Goal: Task Accomplishment & Management: Use online tool/utility

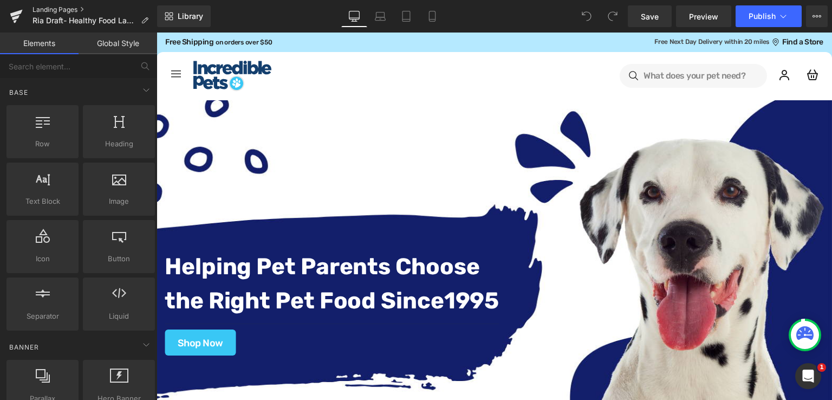
click at [54, 7] on link "Landing Pages" at bounding box center [94, 9] width 125 height 9
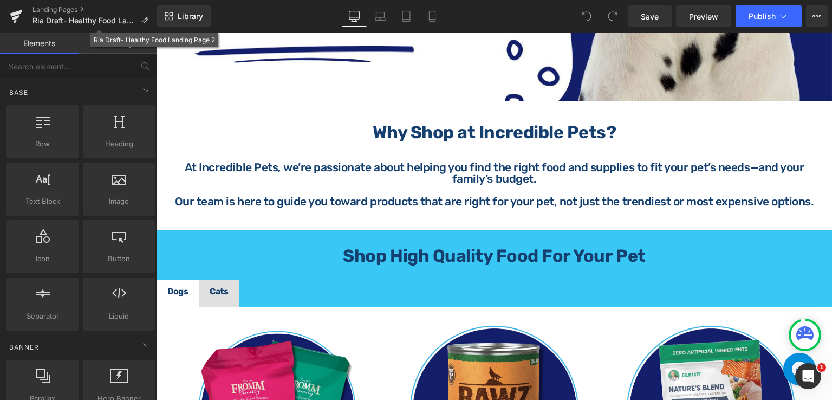
scroll to position [379, 0]
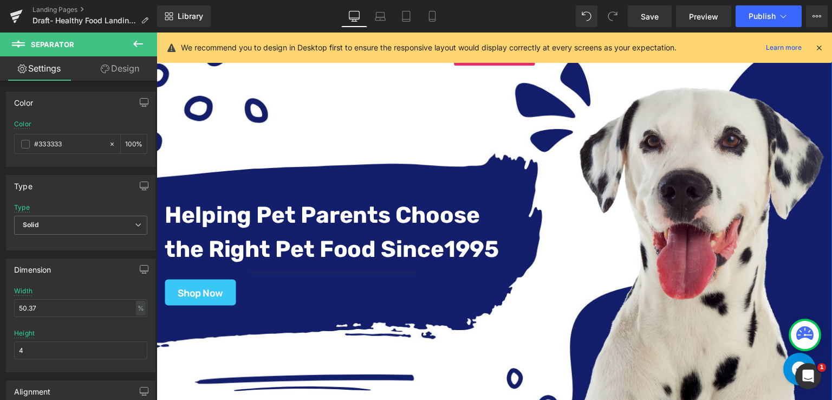
click at [354, 97] on div "Helping Pet Parents Choose the Right Pet Food Since [DATE] Text Block Separator…" at bounding box center [493, 239] width 675 height 380
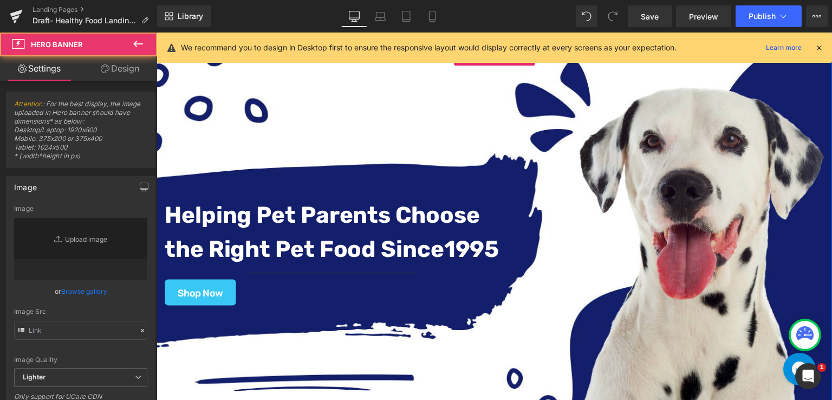
type input "[URL][DOMAIN_NAME]"
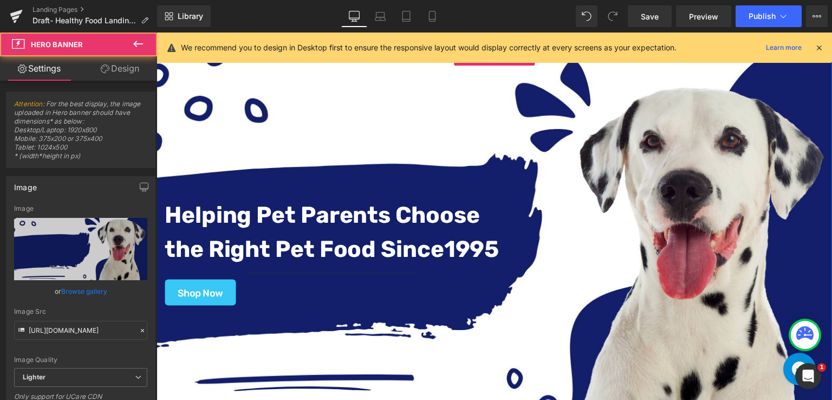
click at [515, 104] on div "Helping Pet Parents Choose the Right Pet Food Since [DATE] Text Block Separator…" at bounding box center [493, 239] width 675 height 380
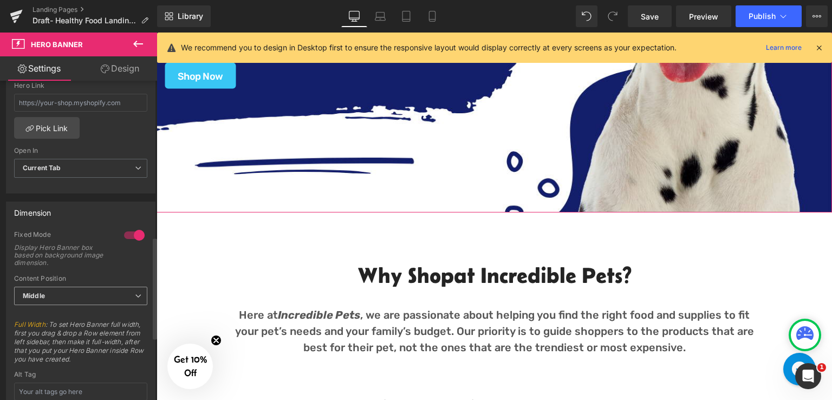
scroll to position [487, 0]
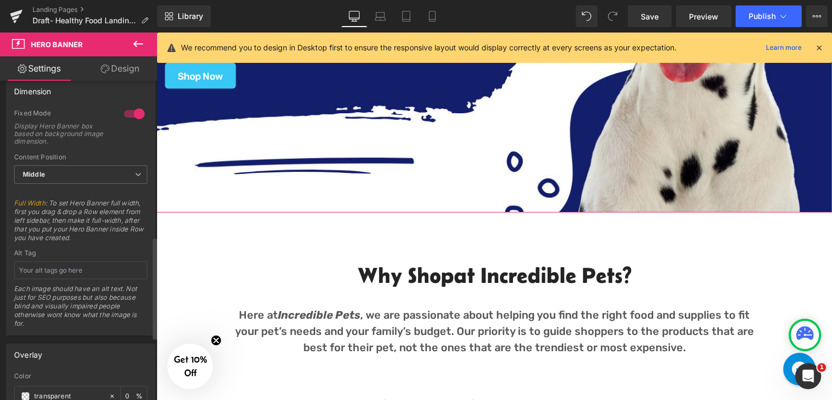
drag, startPoint x: 122, startPoint y: 111, endPoint x: 297, endPoint y: 226, distance: 208.7
click at [122, 111] on div at bounding box center [134, 113] width 26 height 17
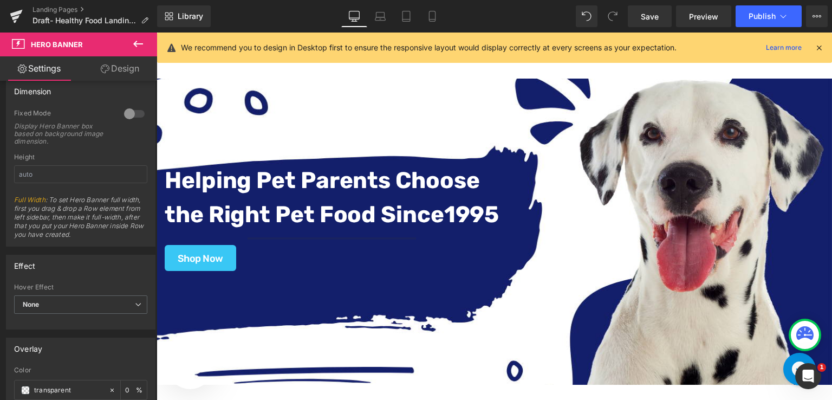
scroll to position [0, 0]
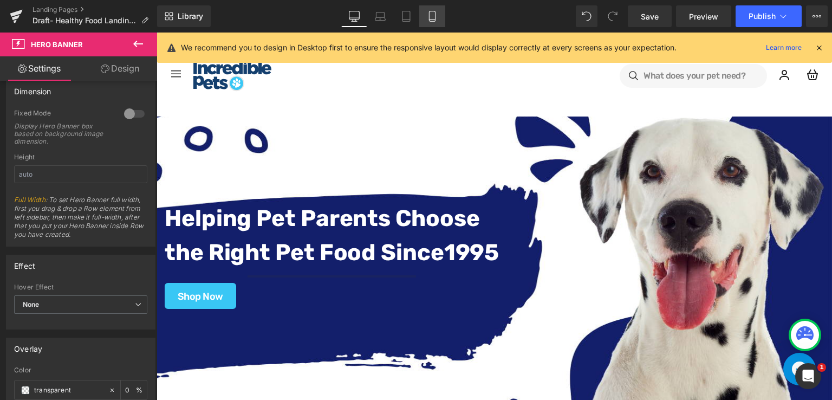
click at [429, 14] on icon at bounding box center [432, 16] width 6 height 10
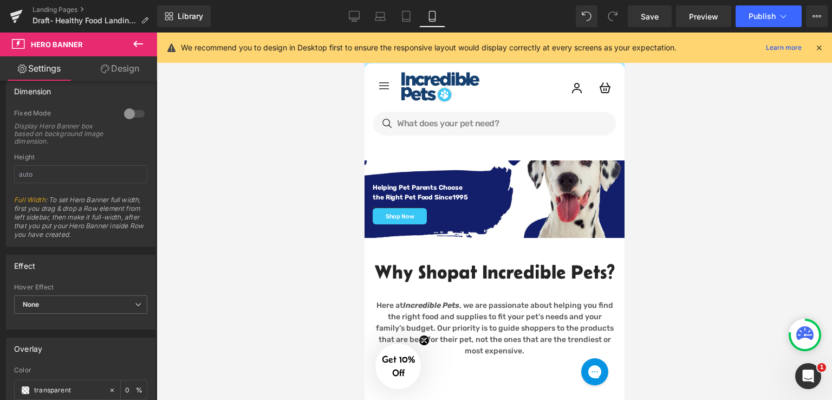
scroll to position [44, 0]
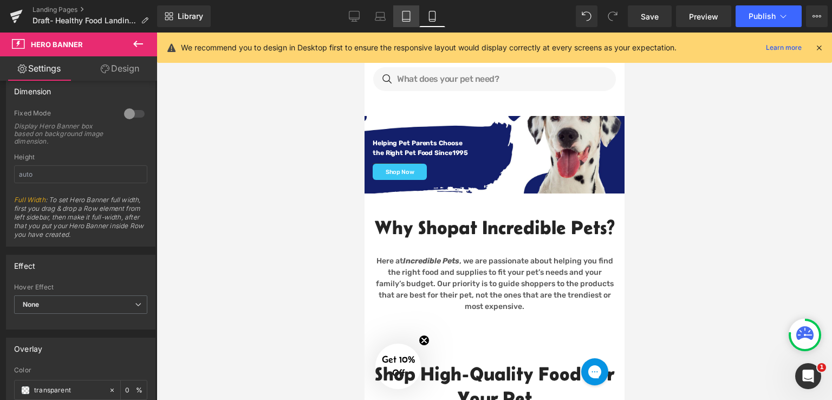
click at [411, 12] on icon at bounding box center [406, 16] width 11 height 11
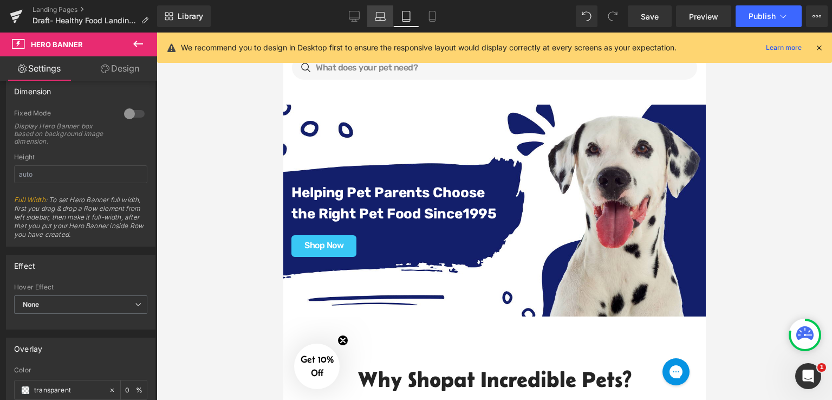
scroll to position [32, 0]
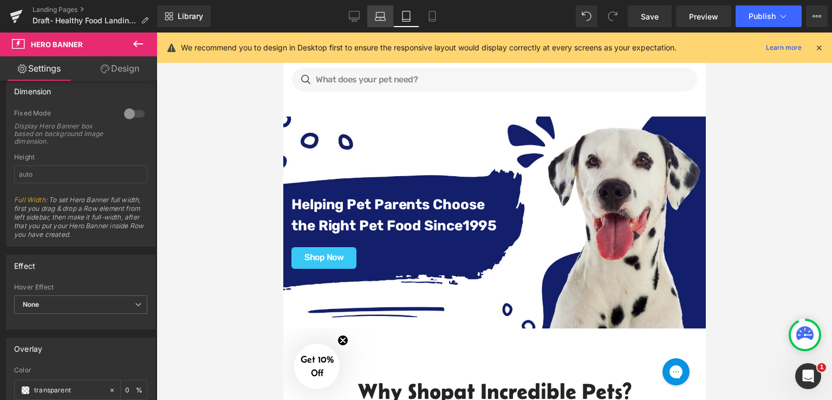
click at [380, 20] on icon at bounding box center [380, 18] width 10 height 3
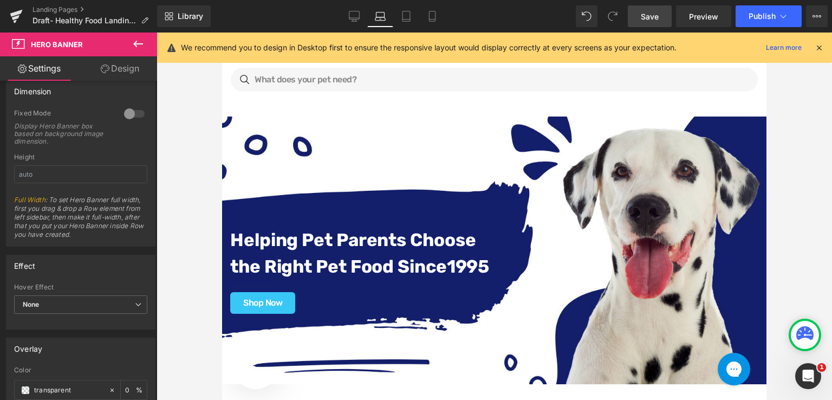
click at [661, 24] on link "Save" at bounding box center [649, 16] width 44 height 22
click at [704, 19] on span "Preview" at bounding box center [703, 16] width 29 height 11
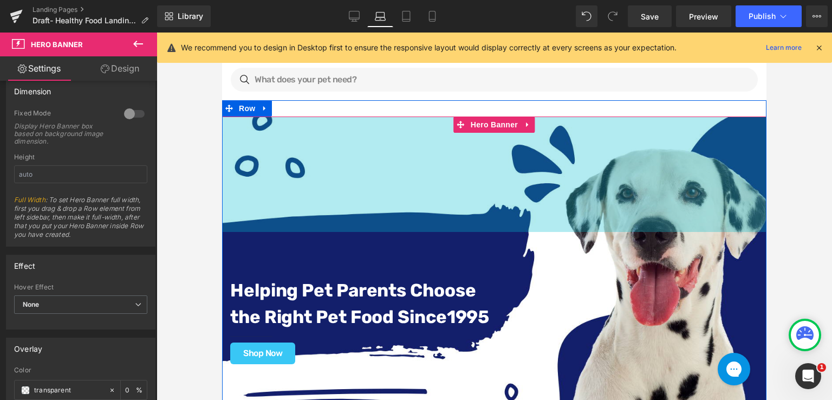
drag, startPoint x: 509, startPoint y: 180, endPoint x: 509, endPoint y: 231, distance: 50.3
click at [509, 231] on div "213px" at bounding box center [494, 173] width 544 height 115
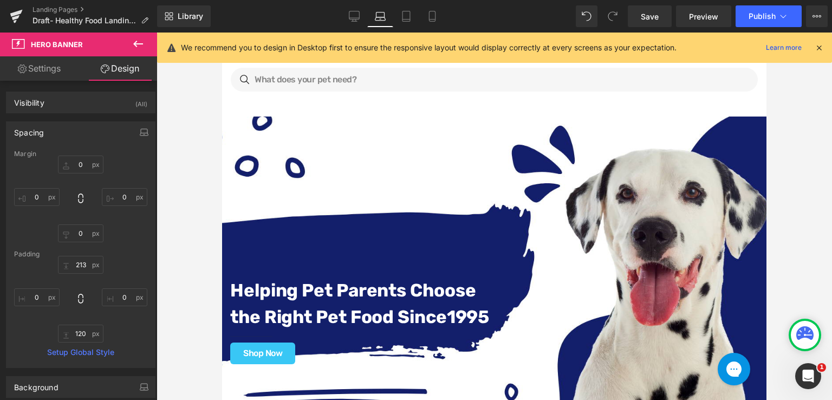
click at [142, 43] on icon at bounding box center [138, 43] width 13 height 13
drag, startPoint x: 142, startPoint y: 43, endPoint x: 180, endPoint y: 120, distance: 85.5
click at [0, 0] on link "Global Style" at bounding box center [0, 0] width 0 height 0
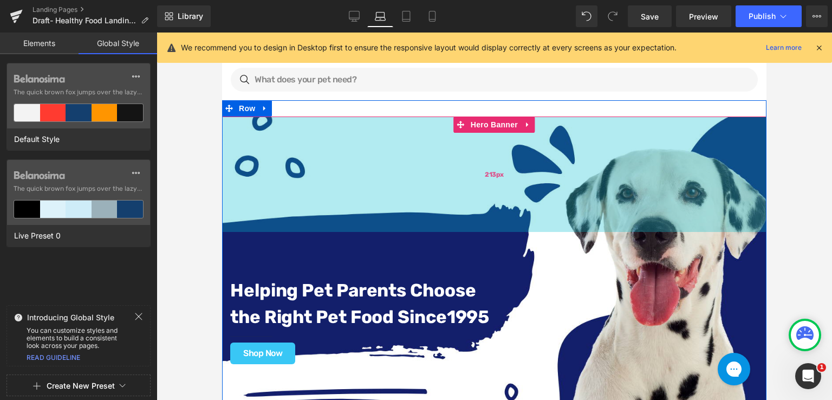
click at [402, 189] on div "213px" at bounding box center [494, 173] width 544 height 115
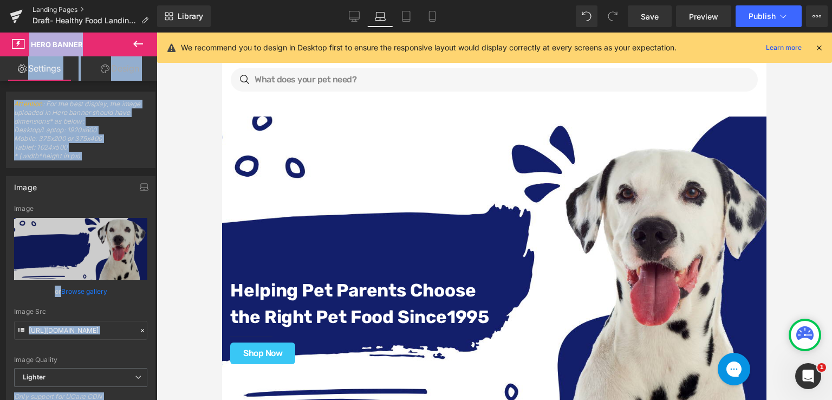
click at [62, 7] on link "Landing Pages" at bounding box center [94, 9] width 125 height 9
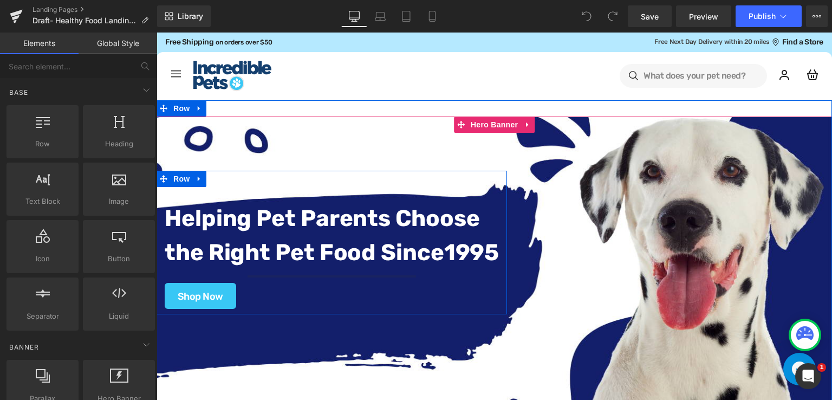
click at [474, 178] on div "Helping Pet Parents Choose the Right Pet Food Since 1995 Text Block Separator S…" at bounding box center [331, 242] width 350 height 143
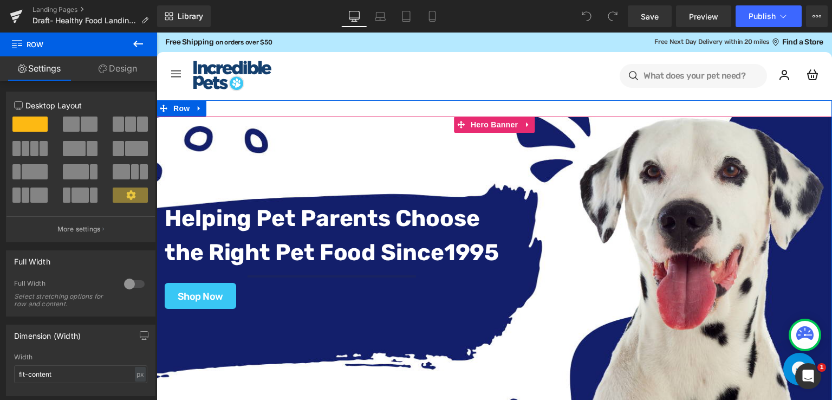
click at [577, 206] on span "Helping Pet Parents Choose the Right Pet Food Since 1995 Text Block Separator S…" at bounding box center [493, 242] width 675 height 143
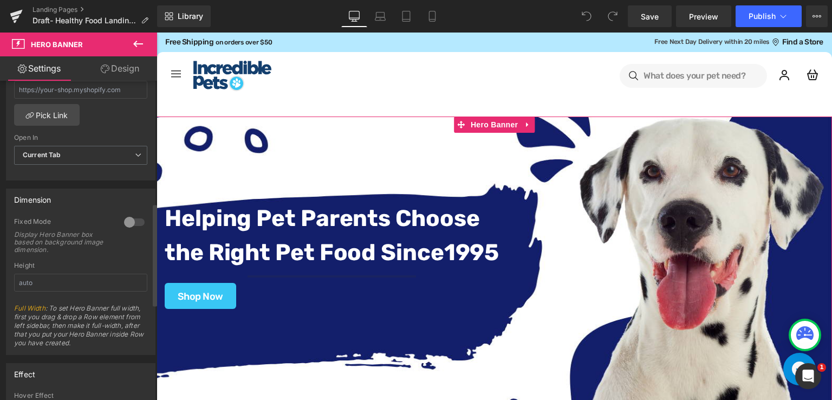
scroll to position [433, 0]
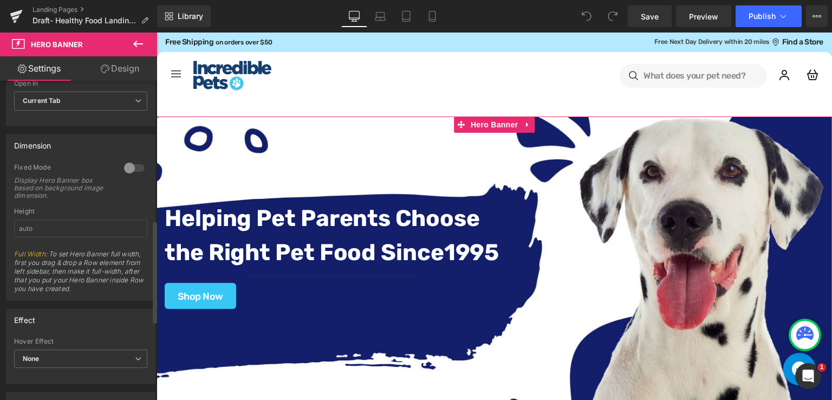
click at [130, 162] on div at bounding box center [134, 167] width 26 height 17
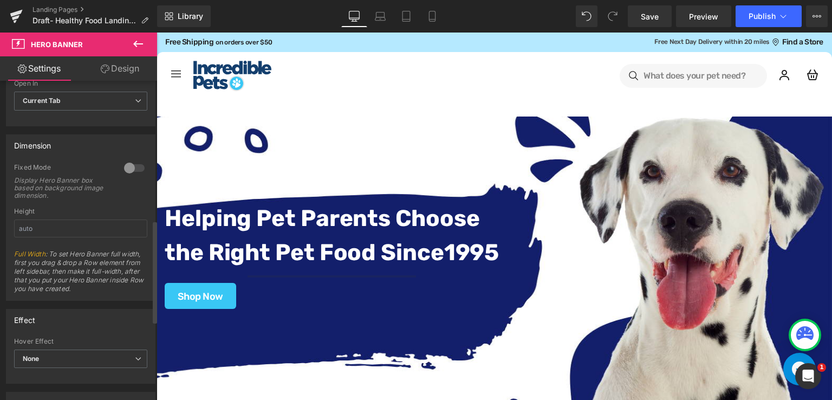
click at [134, 166] on div at bounding box center [134, 167] width 26 height 17
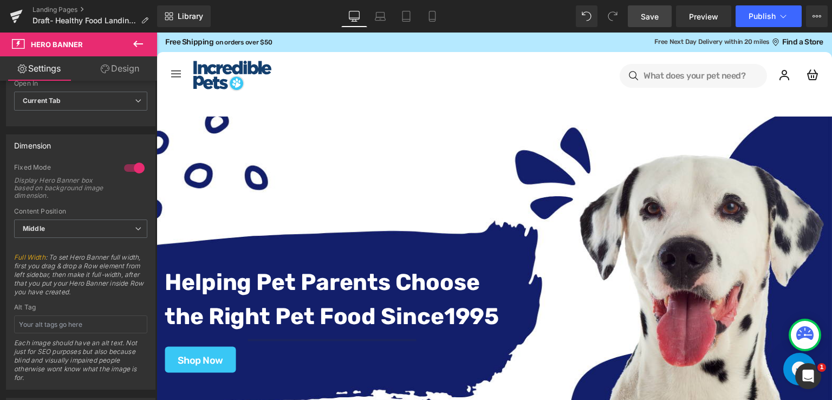
click at [644, 11] on span "Save" at bounding box center [649, 16] width 18 height 11
click at [140, 41] on icon at bounding box center [138, 43] width 13 height 13
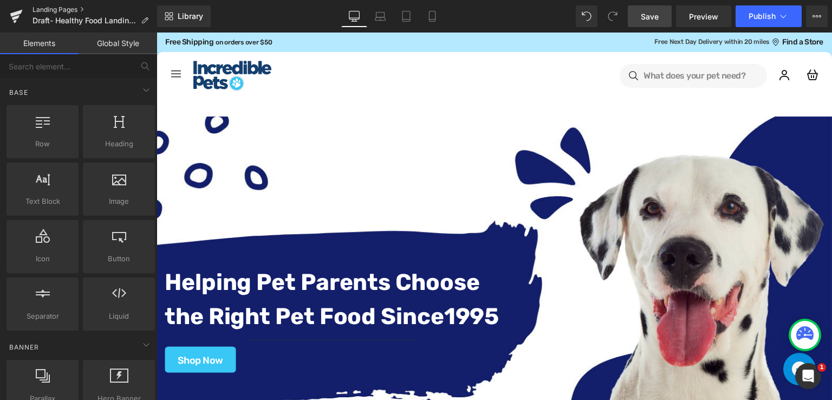
click at [66, 6] on link "Landing Pages" at bounding box center [94, 9] width 125 height 9
drag, startPoint x: 156, startPoint y: 32, endPoint x: 410, endPoint y: 180, distance: 293.8
click at [410, 180] on div "Helping Pet Parents Choose the Right Pet Food Since [DATE] Text Block Separator…" at bounding box center [493, 306] width 675 height 380
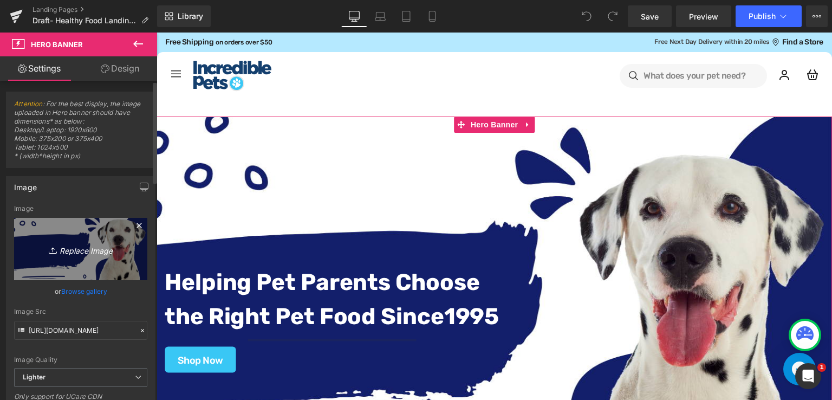
click at [76, 245] on icon "Replace Image" at bounding box center [80, 249] width 87 height 14
type input "C:\fakepath\HB (14).png"
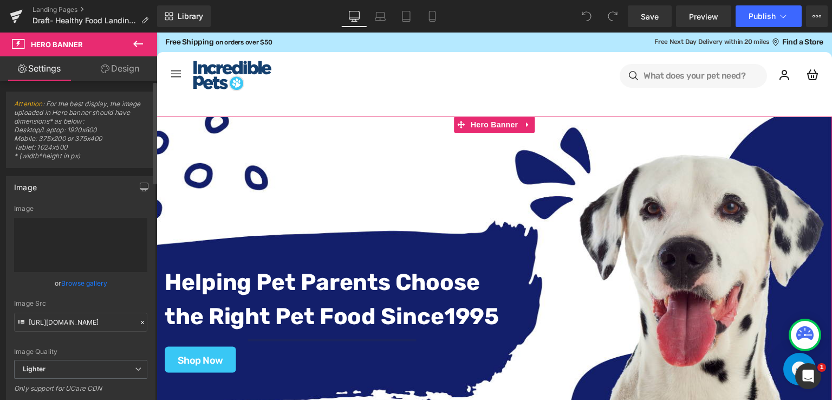
type input "https://ucarecdn.com/2c13432c-cb17-4f3f-827e-46cb78b4d16f/-/format/auto/-/previ…"
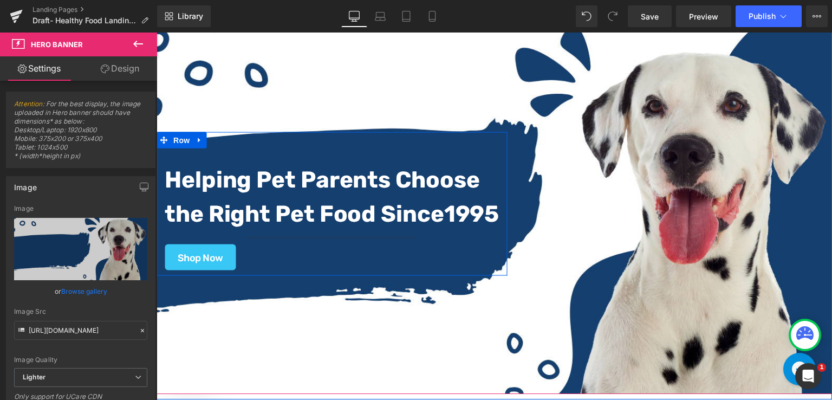
scroll to position [108, 0]
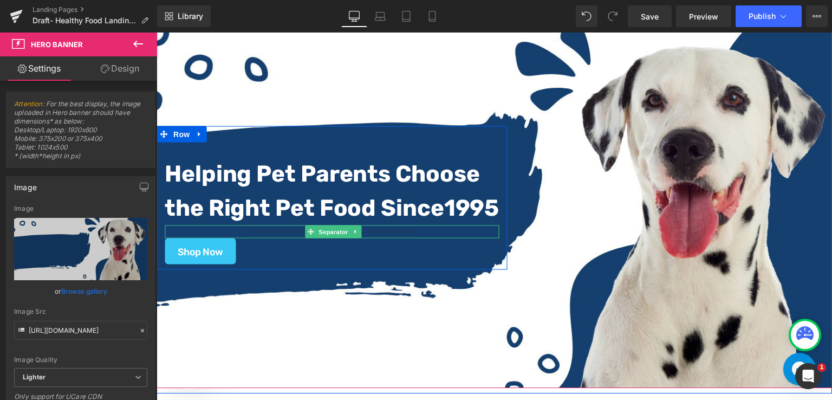
click at [374, 231] on hr at bounding box center [331, 235] width 168 height 8
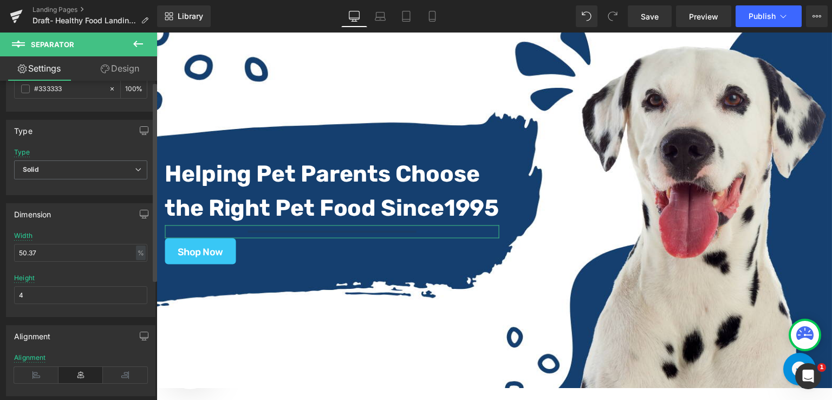
scroll to position [0, 0]
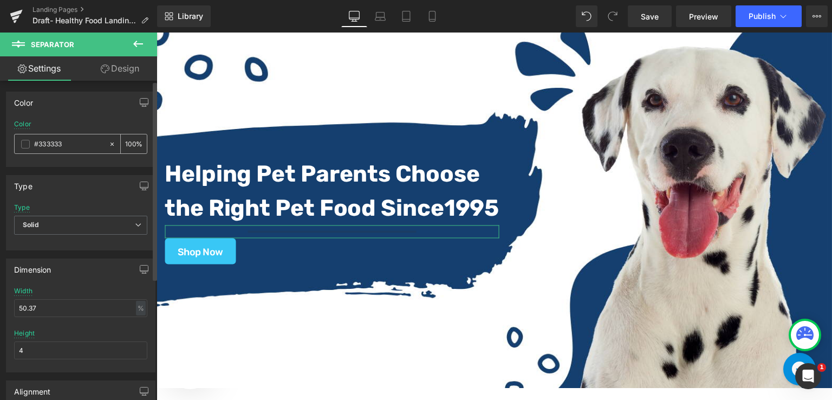
click at [24, 143] on span at bounding box center [25, 144] width 9 height 9
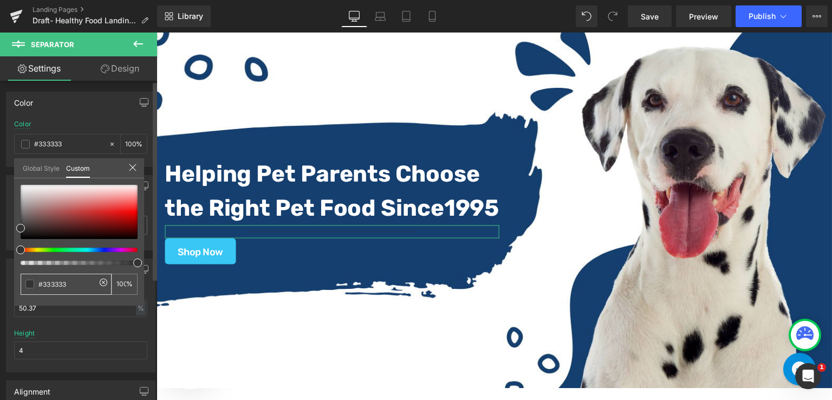
click at [79, 280] on input "#333333" at bounding box center [66, 283] width 57 height 11
paste input "#143f6e"
type input "##143f6e"
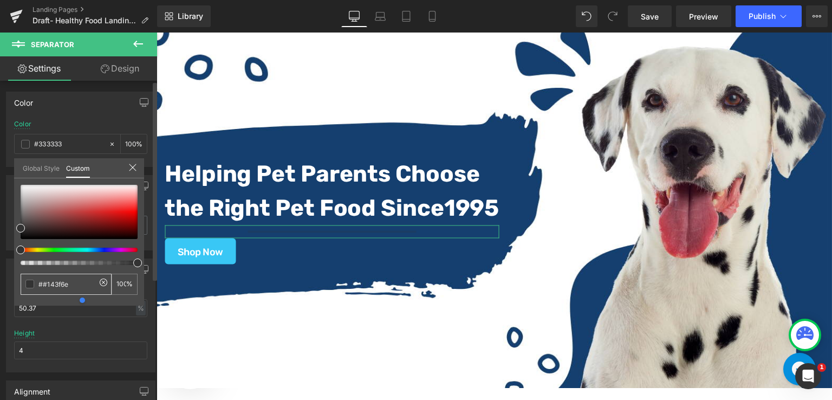
type input "0"
click at [45, 284] on input "##143f6e" at bounding box center [66, 283] width 57 height 11
type input "#143f6e"
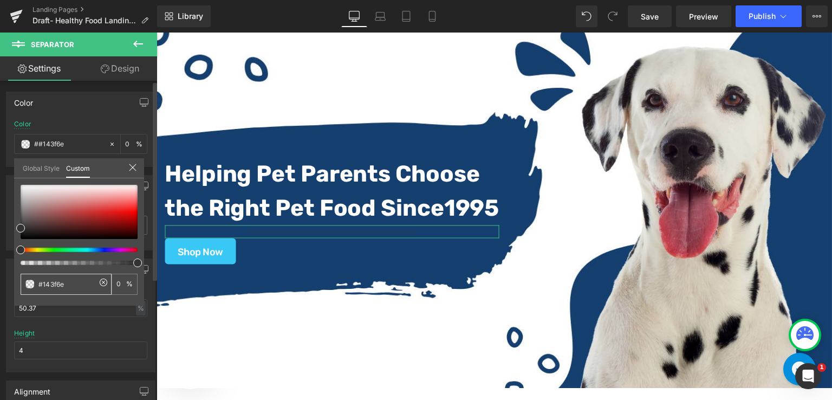
type input "100"
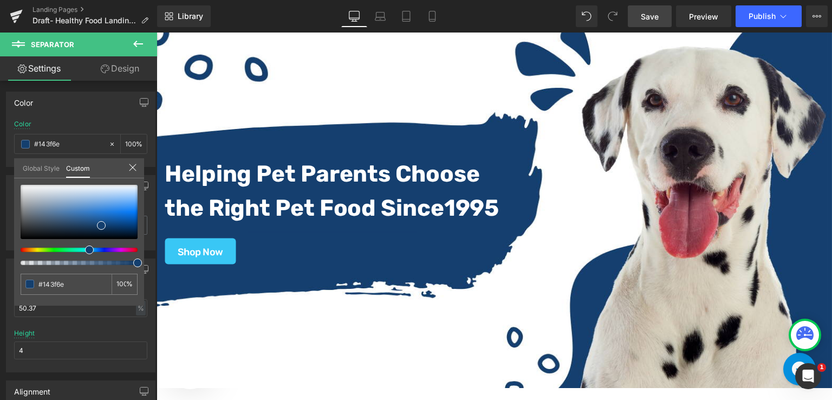
type input "#143f6e"
click at [654, 20] on span "Save" at bounding box center [649, 16] width 18 height 11
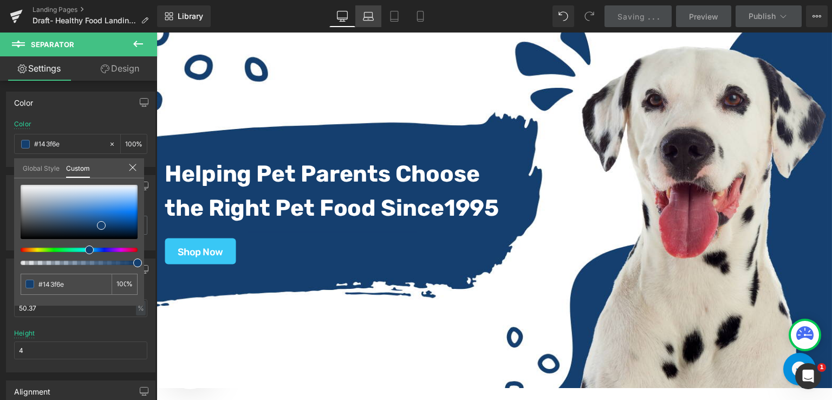
click at [377, 22] on link "Laptop" at bounding box center [368, 16] width 26 height 22
type input "#333333"
type input "100"
type input "8"
type input "0.72"
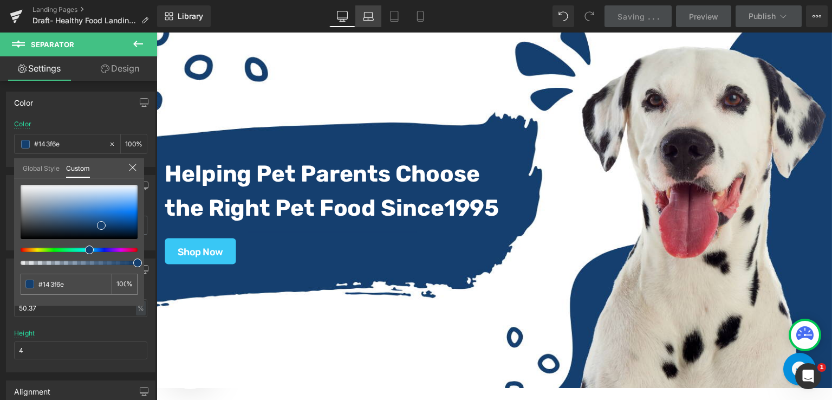
type input "#333333"
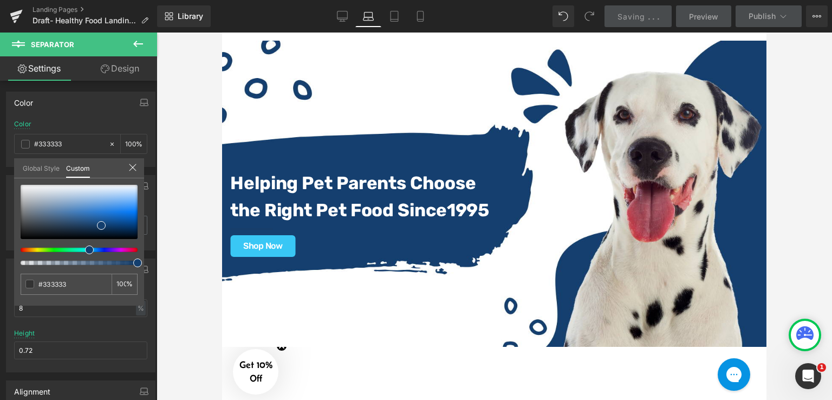
scroll to position [175, 0]
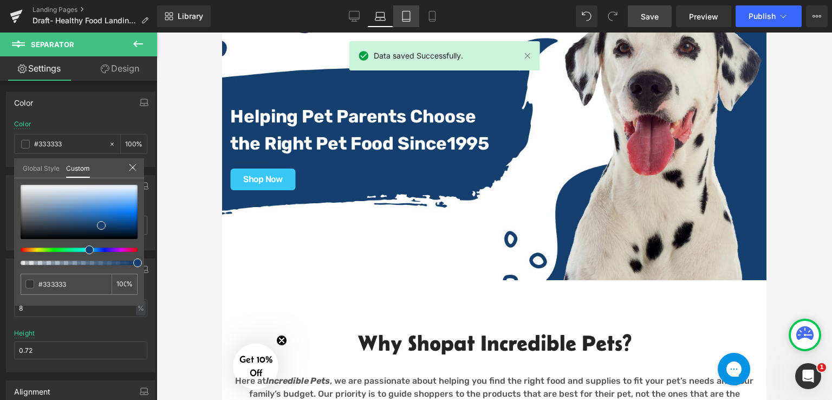
click at [414, 22] on link "Tablet" at bounding box center [406, 16] width 26 height 22
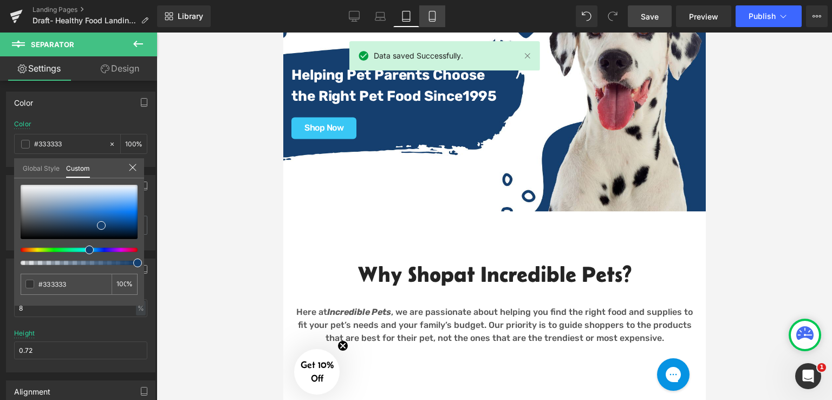
type input "100"
type input "13.02"
type input "0.8"
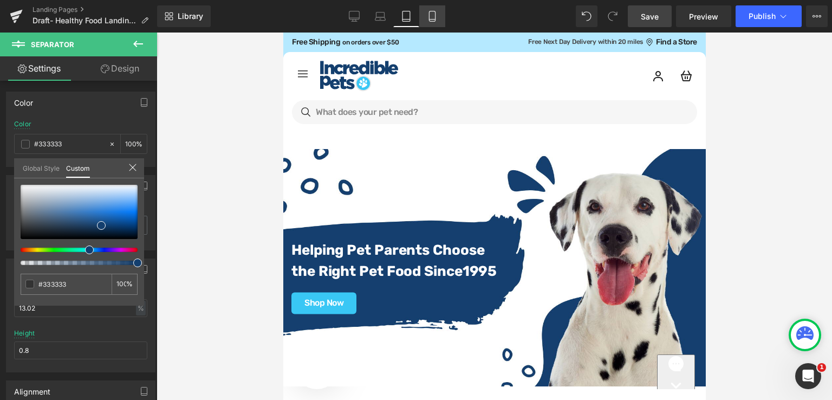
click at [427, 19] on icon at bounding box center [432, 16] width 11 height 11
type input "100"
type input "20"
type input "0.4"
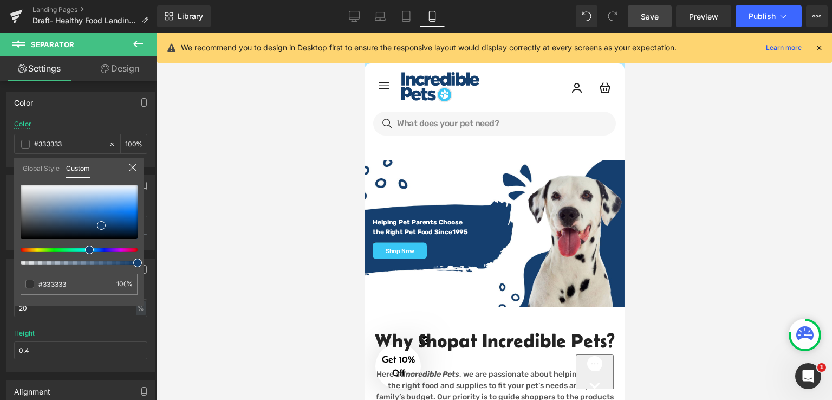
scroll to position [80, 0]
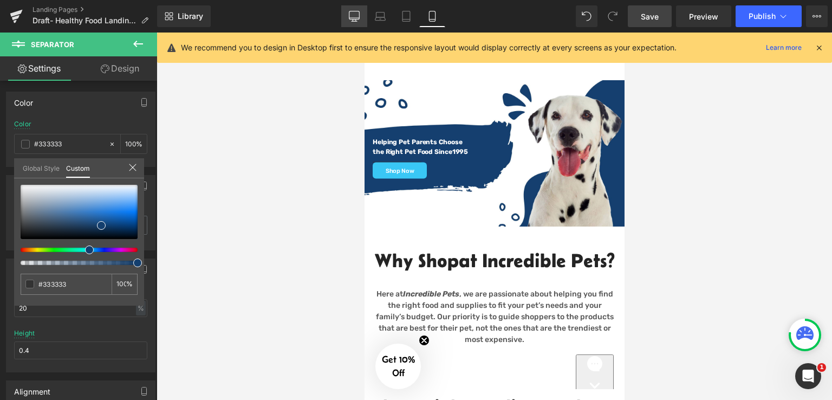
click at [353, 11] on icon at bounding box center [354, 15] width 10 height 8
type input "#143f6e"
type input "100"
type input "50.37"
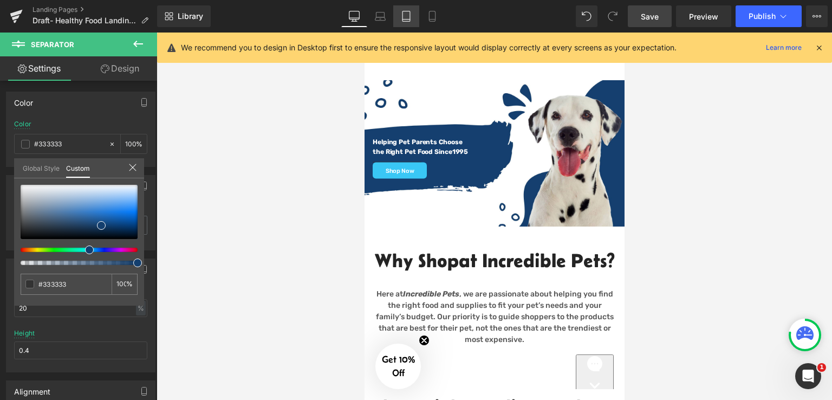
type input "4"
type input "#143f6e"
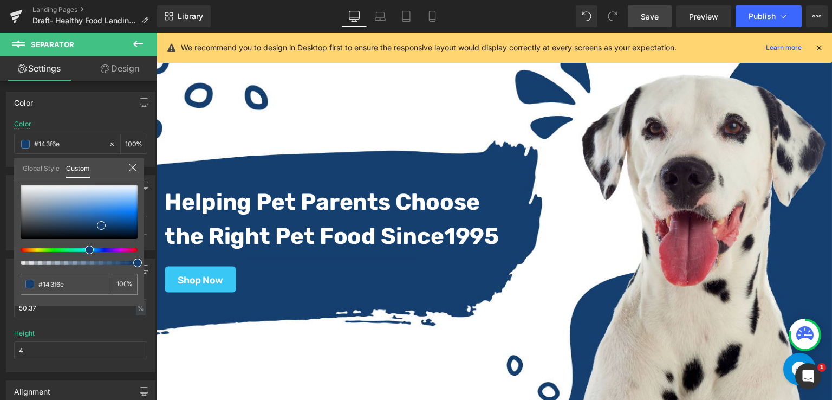
scroll to position [176, 0]
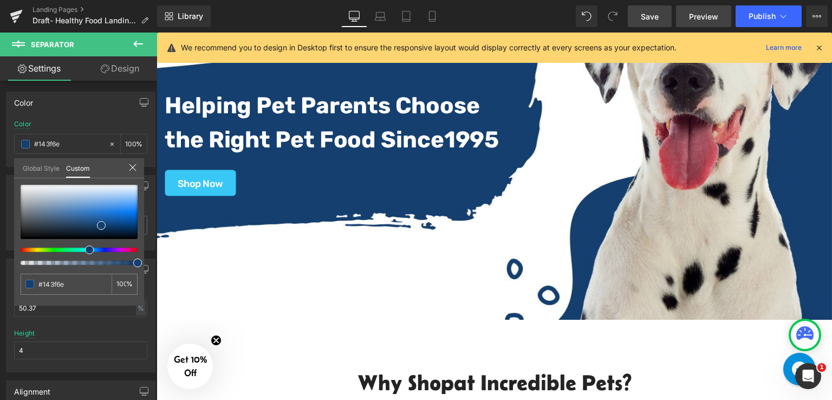
click at [709, 18] on span "Preview" at bounding box center [703, 16] width 29 height 11
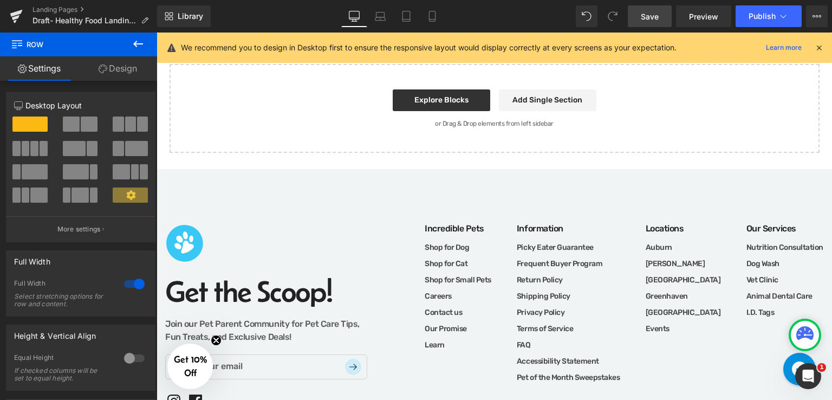
scroll to position [1516, 0]
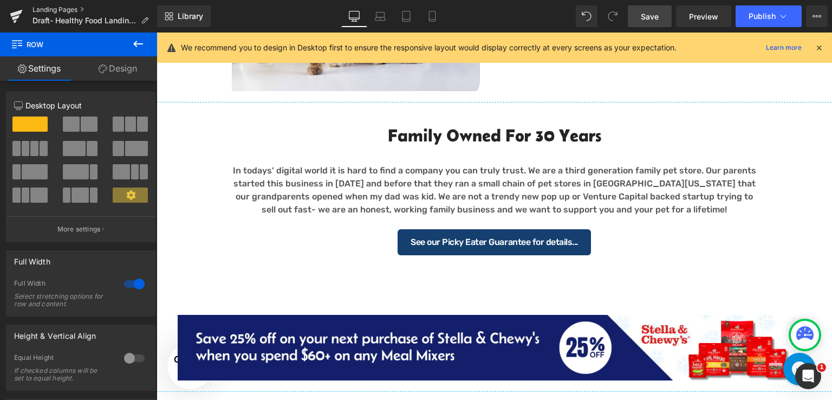
click at [68, 8] on link "Landing Pages" at bounding box center [94, 9] width 125 height 9
click at [639, 16] on link "Save" at bounding box center [649, 16] width 44 height 22
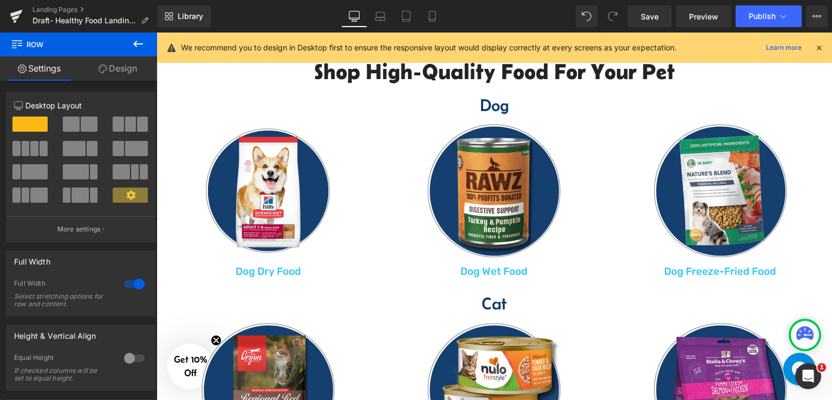
scroll to position [1029, 0]
